Goal: Entertainment & Leisure: Consume media (video, audio)

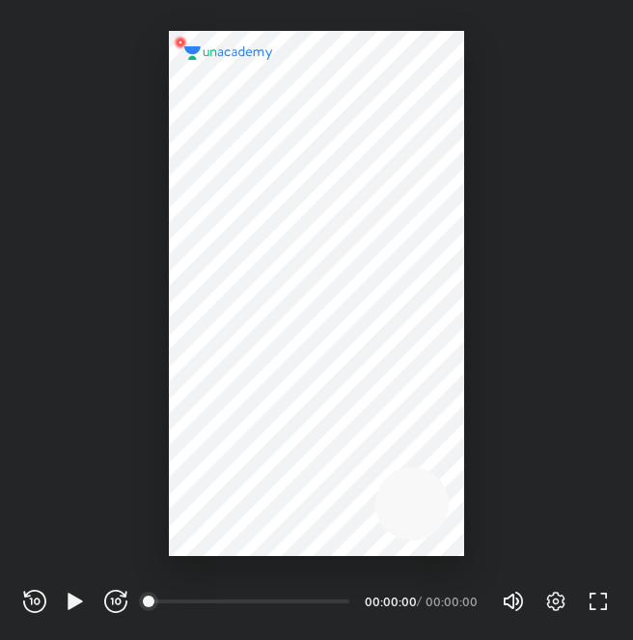
scroll to position [640, 633]
click at [68, 585] on div "REWIND (J) PLAY (K) FORWARD (L) 00:00 00:00:00 / 00:00:00 Volume (M) 100% Setti…" at bounding box center [316, 598] width 633 height 84
click at [72, 594] on icon "button" at bounding box center [75, 600] width 23 height 23
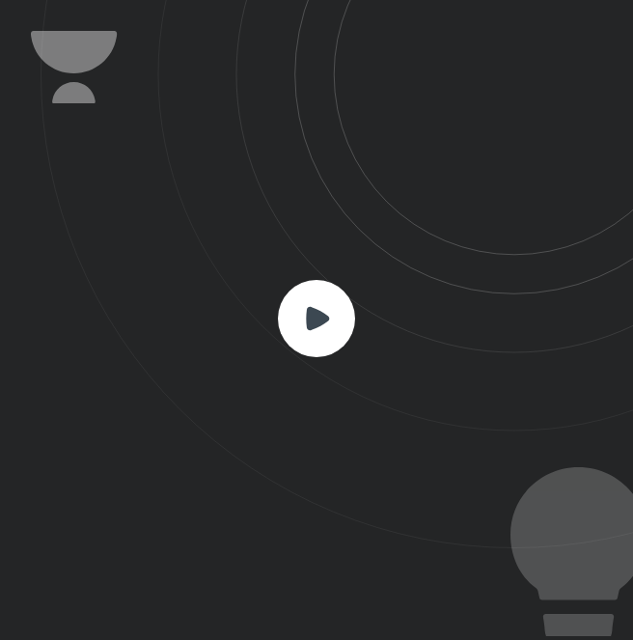
click at [297, 298] on rect at bounding box center [316, 318] width 77 height 77
click at [326, 313] on rect at bounding box center [316, 318] width 77 height 77
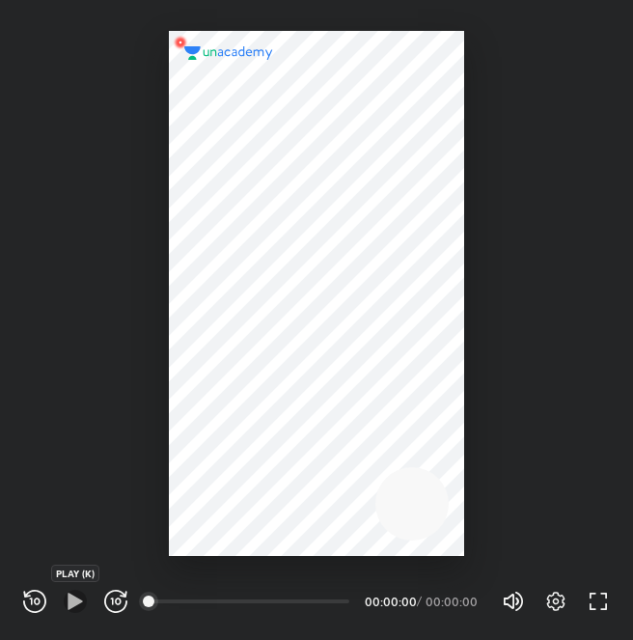
click at [68, 609] on icon "button" at bounding box center [75, 600] width 14 height 16
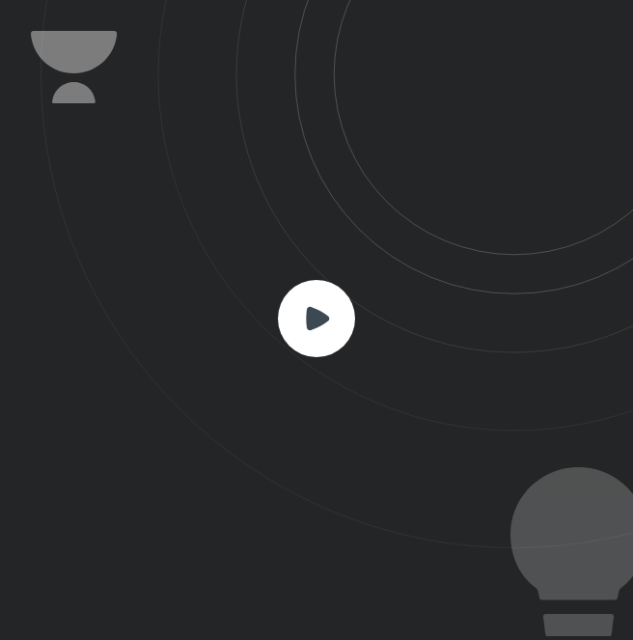
click at [330, 296] on rect at bounding box center [316, 318] width 77 height 77
